Goal: Share content: Share content

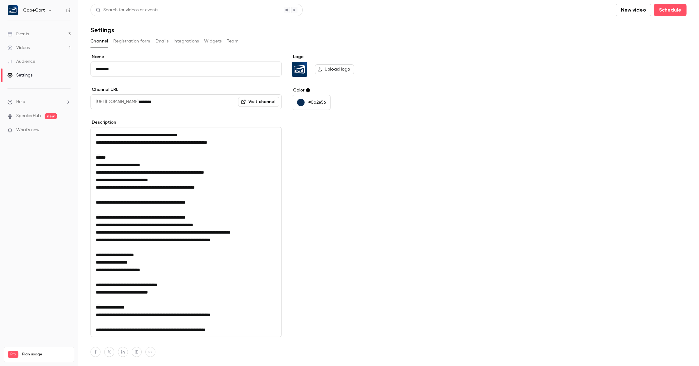
click at [26, 35] on div "Events" at bounding box center [18, 34] width 22 height 6
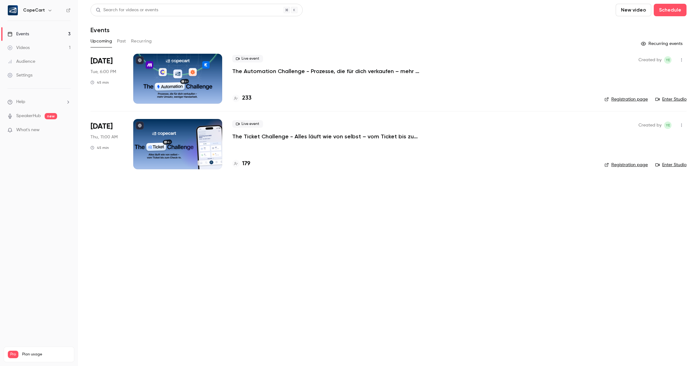
click at [123, 41] on button "Past" at bounding box center [121, 41] width 9 height 10
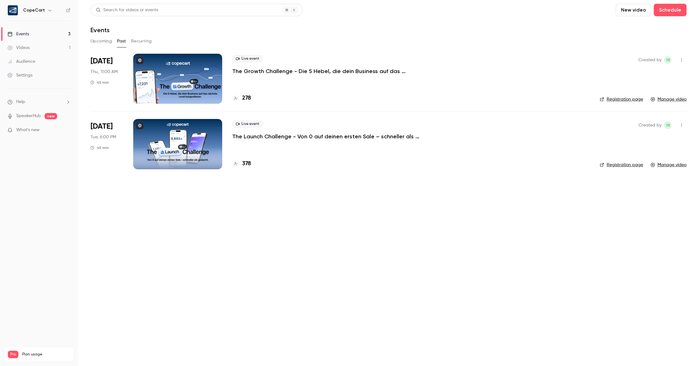
click at [172, 62] on div at bounding box center [177, 79] width 89 height 50
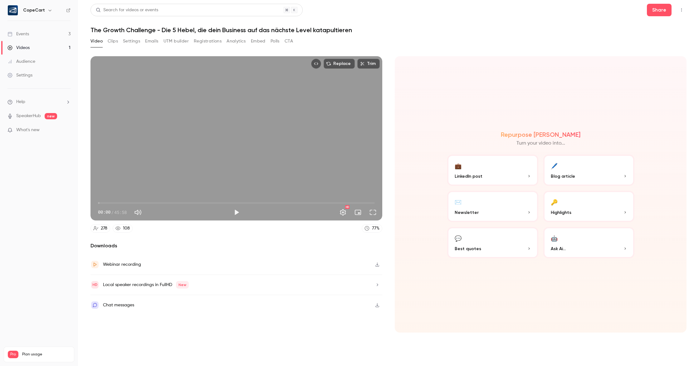
click at [379, 307] on button "button" at bounding box center [377, 305] width 10 height 10
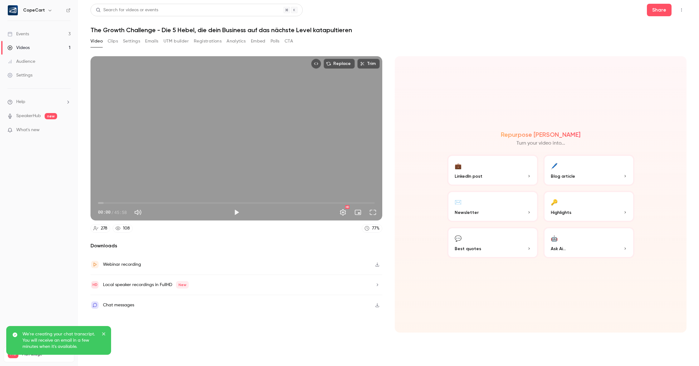
click at [471, 176] on span "LinkedIn post" at bounding box center [468, 176] width 28 height 7
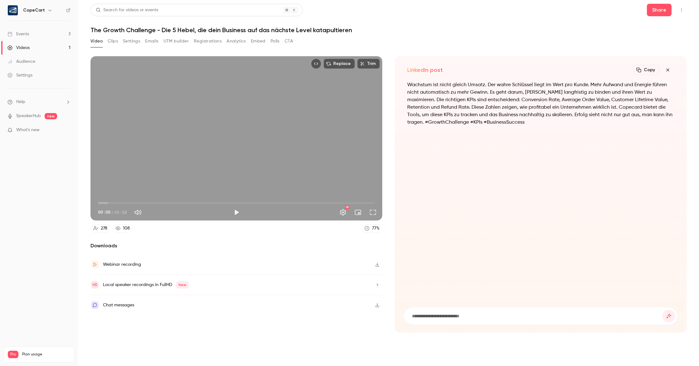
click at [468, 319] on input at bounding box center [536, 315] width 251 height 7
type input "**********"
click at [662, 309] on button "submit" at bounding box center [668, 315] width 12 height 12
